Goal: Information Seeking & Learning: Learn about a topic

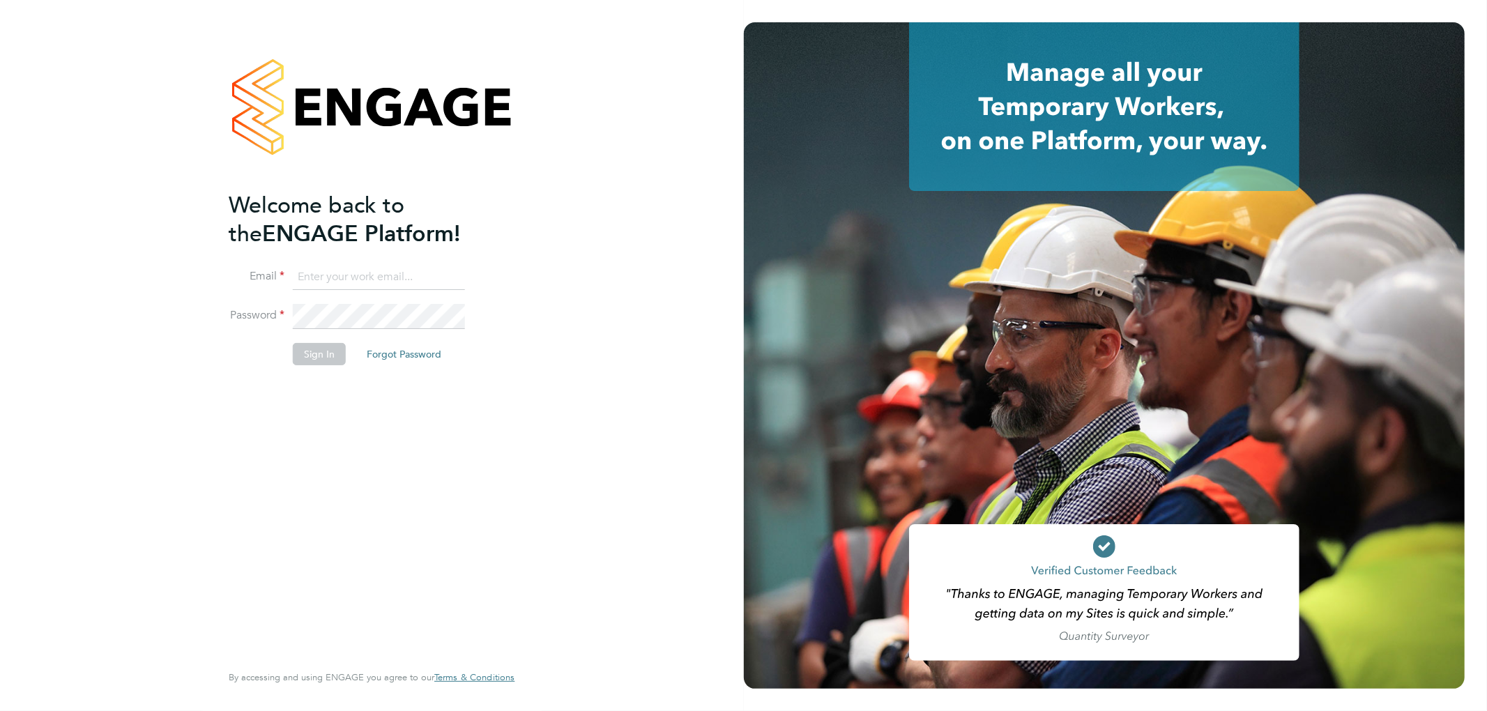
type input "[PERSON_NAME][EMAIL_ADDRESS][PERSON_NAME][DOMAIN_NAME]"
click at [336, 349] on button "Sign In" at bounding box center [319, 354] width 53 height 22
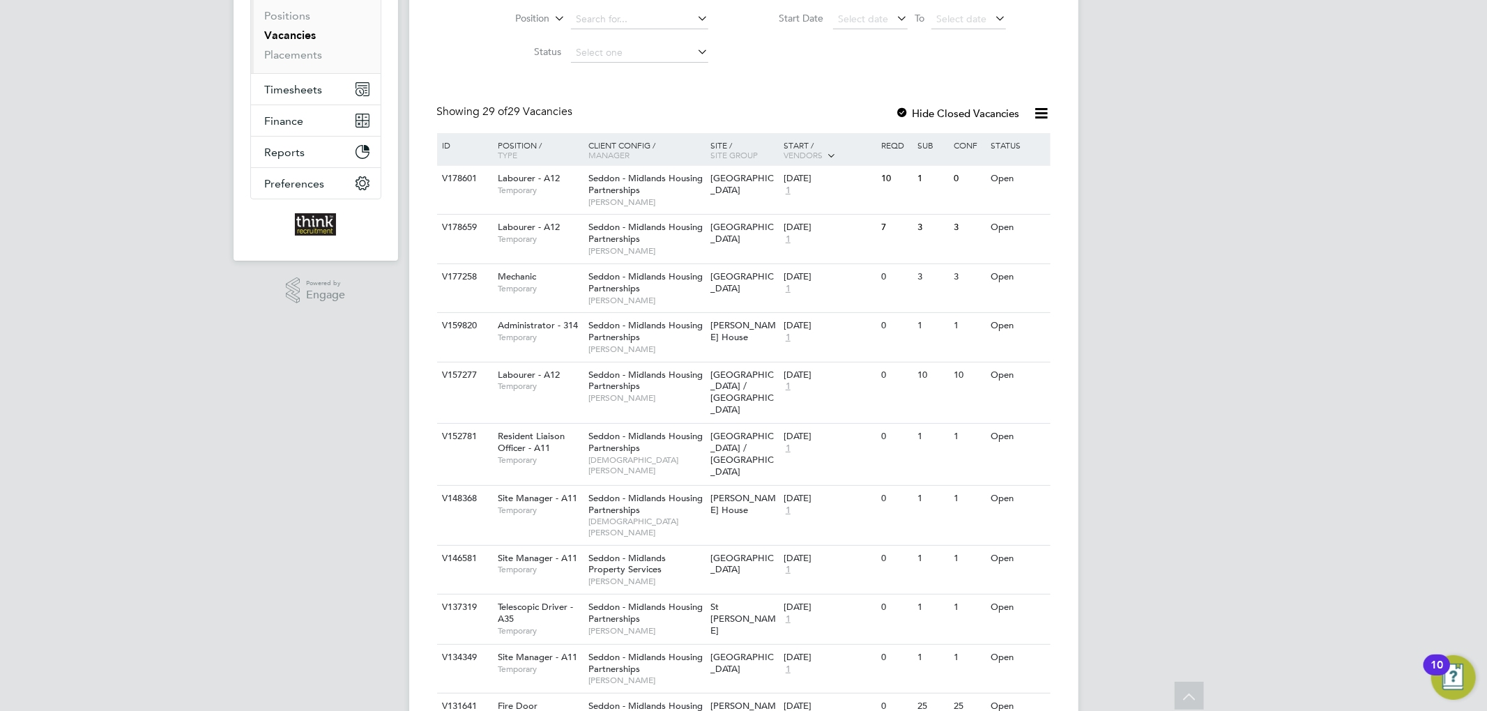
scroll to position [93, 0]
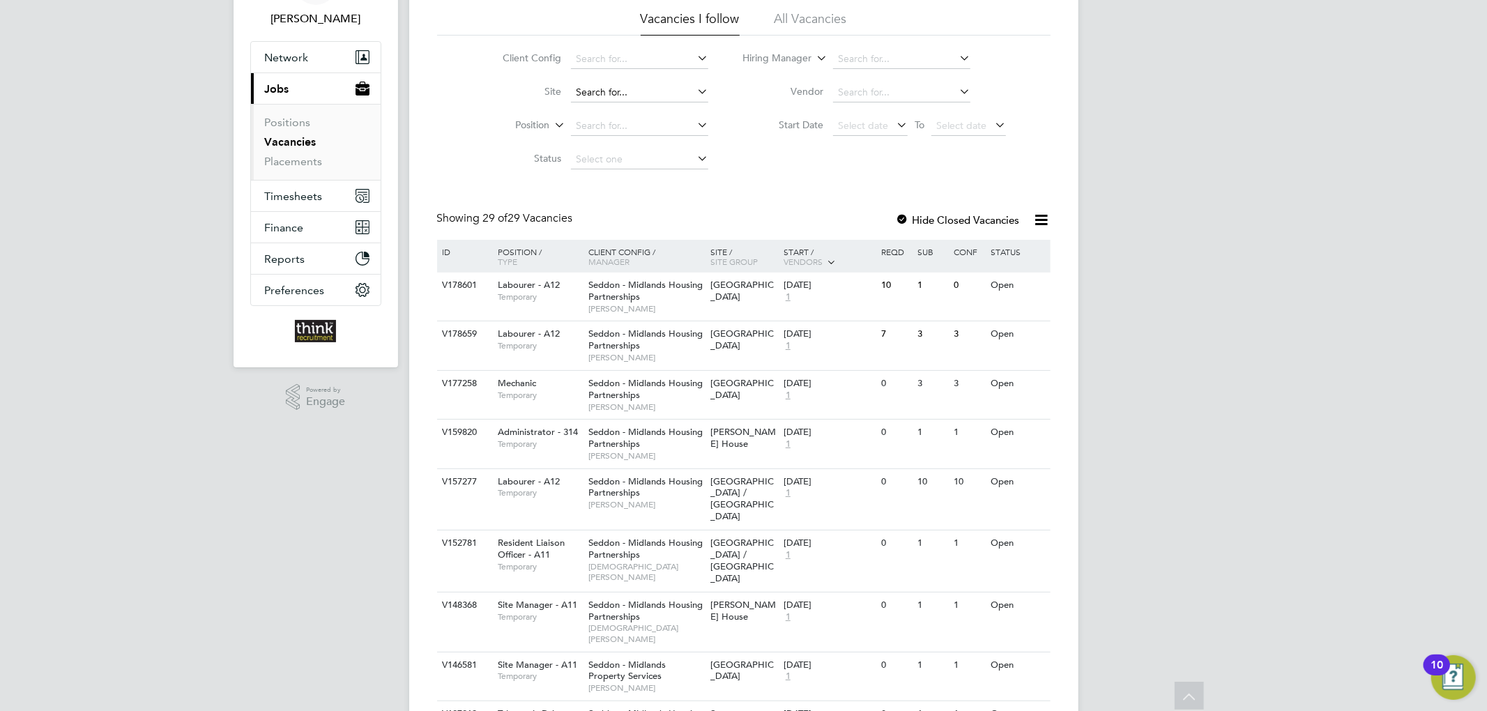
click at [621, 92] on input at bounding box center [639, 93] width 137 height 20
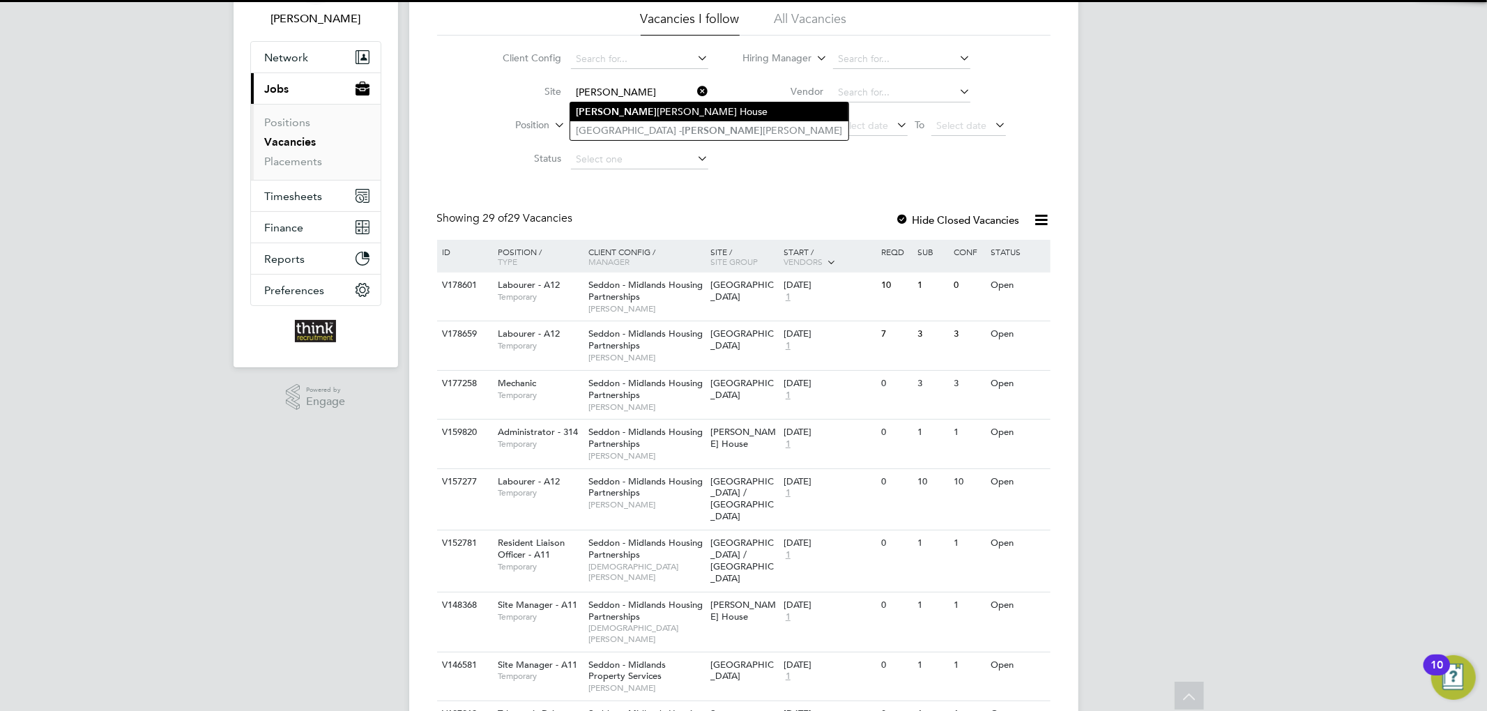
click at [621, 109] on li "Alfred Gunn House" at bounding box center [709, 112] width 278 height 19
type input "Alfred Gunn House"
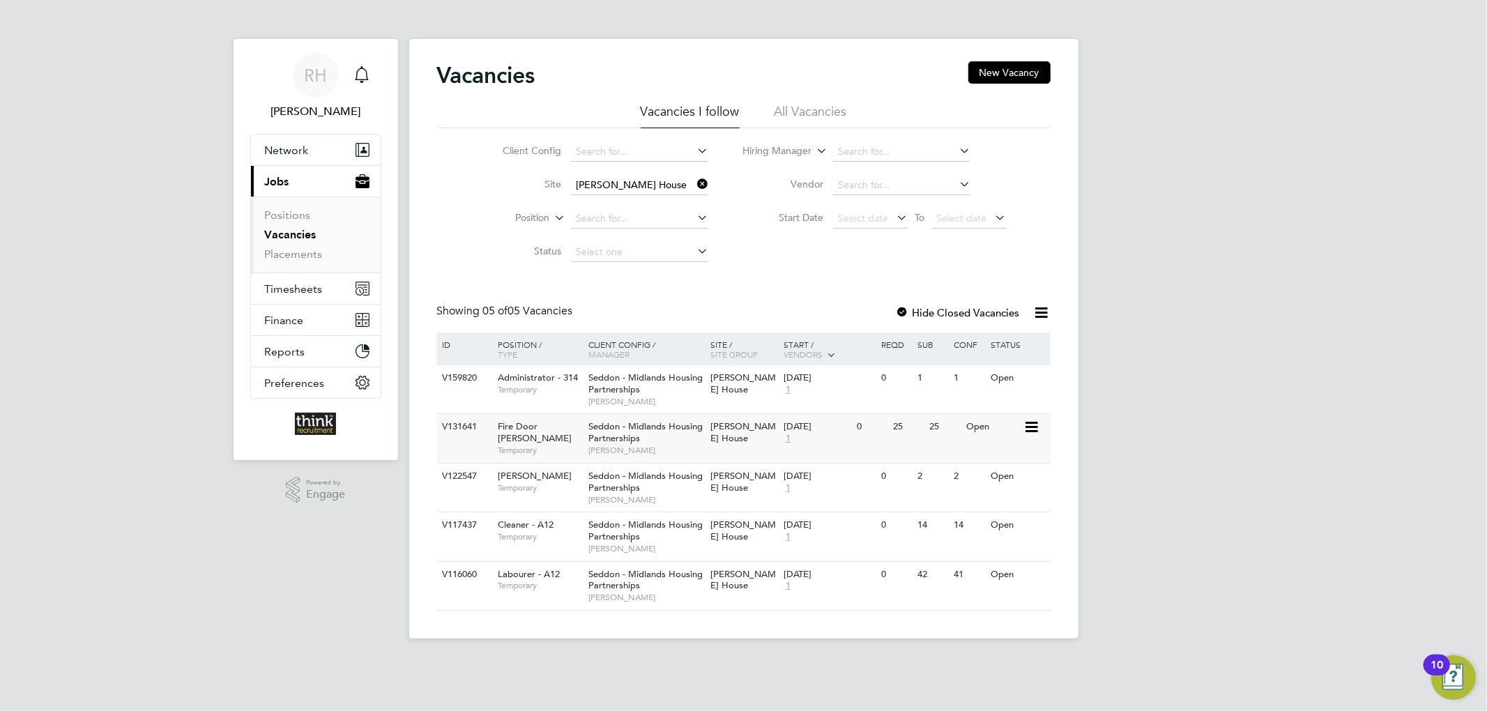
click at [848, 439] on div "08 Jul 2024 1" at bounding box center [816, 433] width 73 height 38
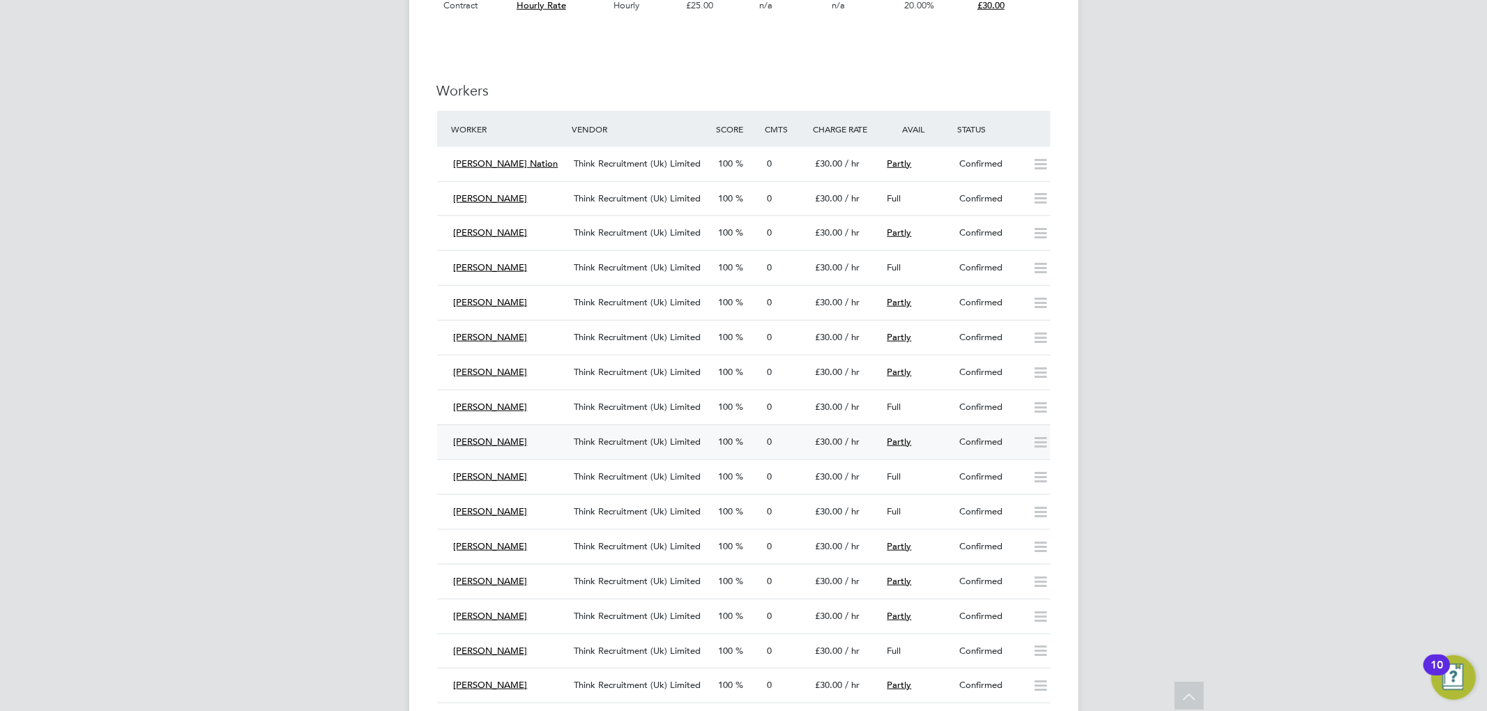
scroll to position [930, 0]
